Goal: Check status: Check status

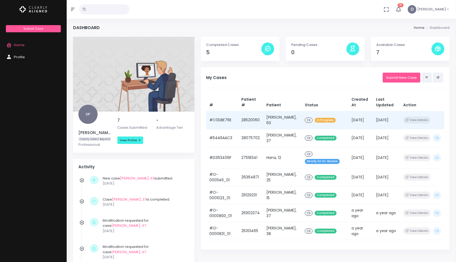
click at [324, 122] on span "In Progress" at bounding box center [325, 120] width 21 height 5
click at [426, 121] on button "View Details" at bounding box center [416, 119] width 27 height 7
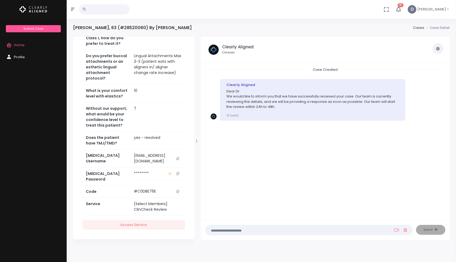
click at [400, 8] on icon "button" at bounding box center [399, 9] width 6 height 6
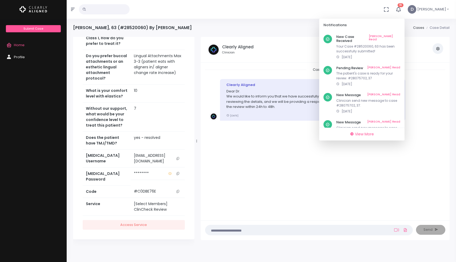
click at [246, 63] on div "Case Created Clearly Aligned Dear Dr. We would like to inform you that we have …" at bounding box center [325, 141] width 249 height 157
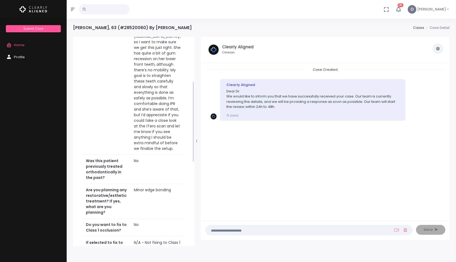
scroll to position [116, 0]
